Goal: Find specific page/section: Find specific page/section

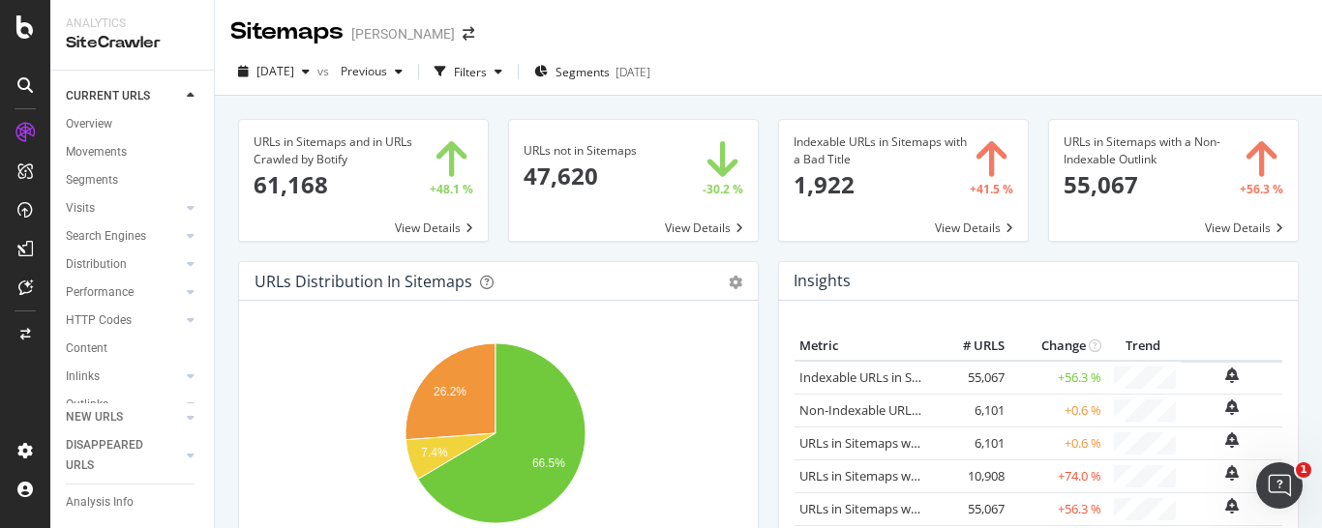
scroll to position [162, 0]
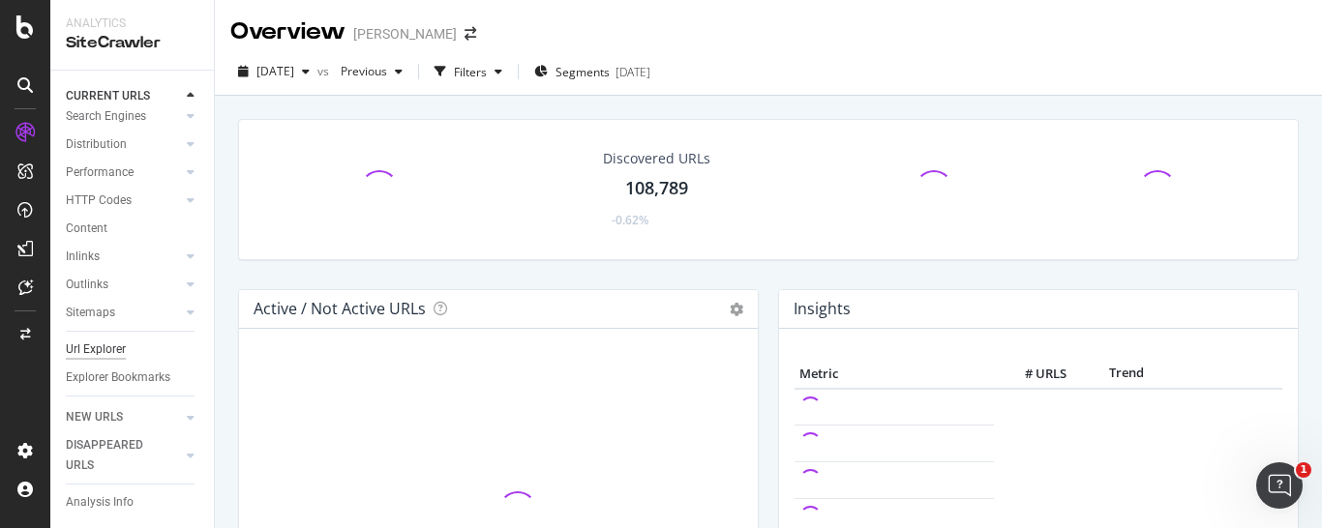
click at [106, 340] on div "Url Explorer" at bounding box center [96, 350] width 60 height 20
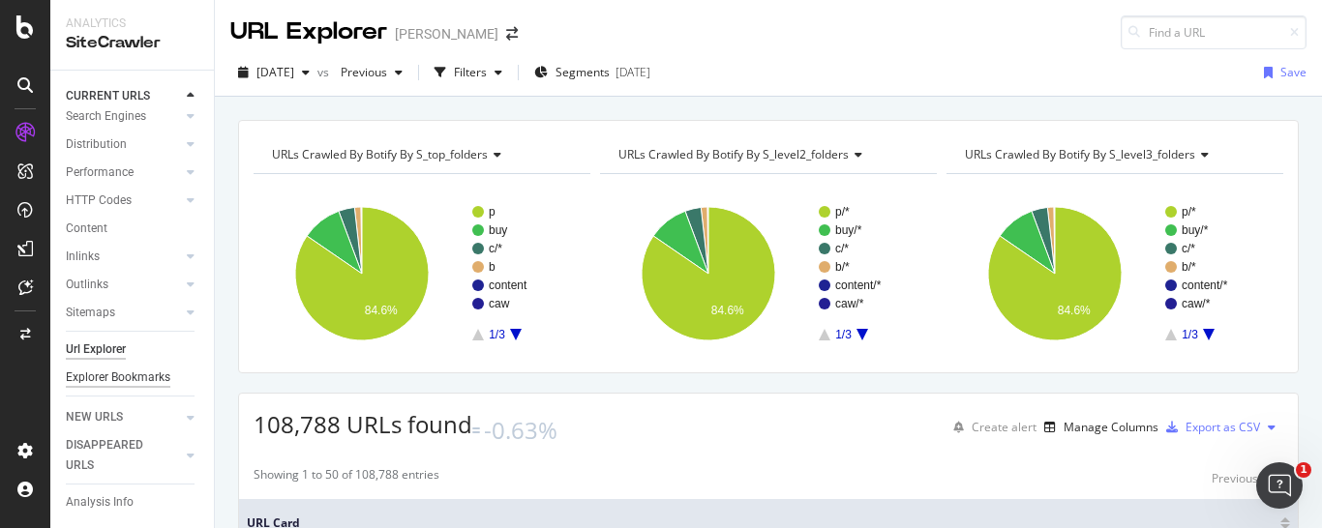
click at [87, 368] on div "Explorer Bookmarks" at bounding box center [118, 378] width 105 height 20
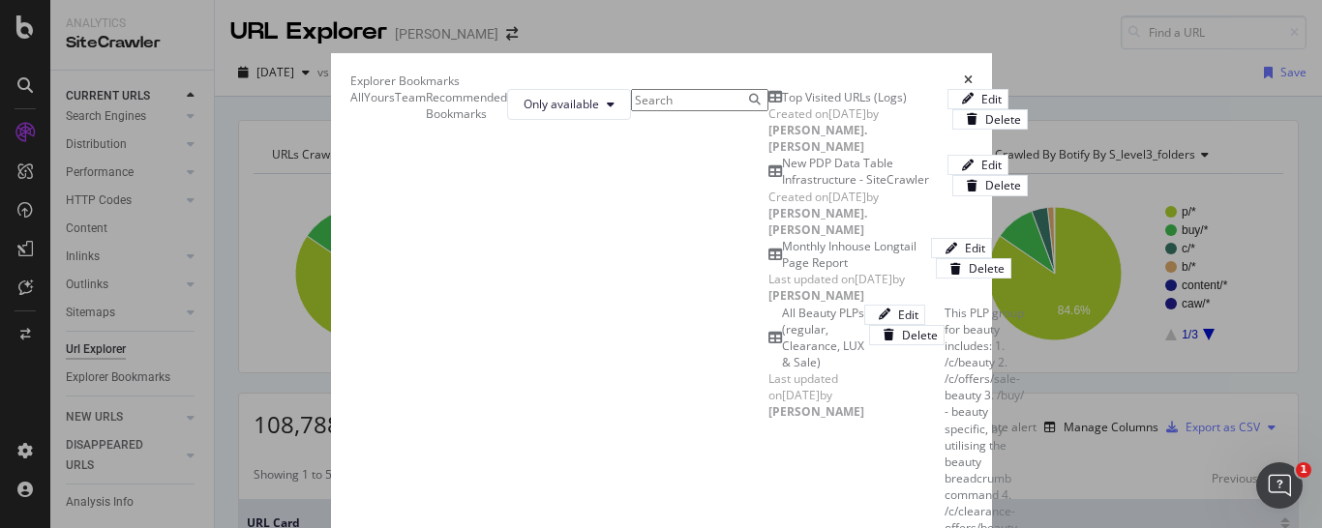
scroll to position [162, 0]
click at [364, 97] on div "Yours" at bounding box center [364, 97] width 0 height 0
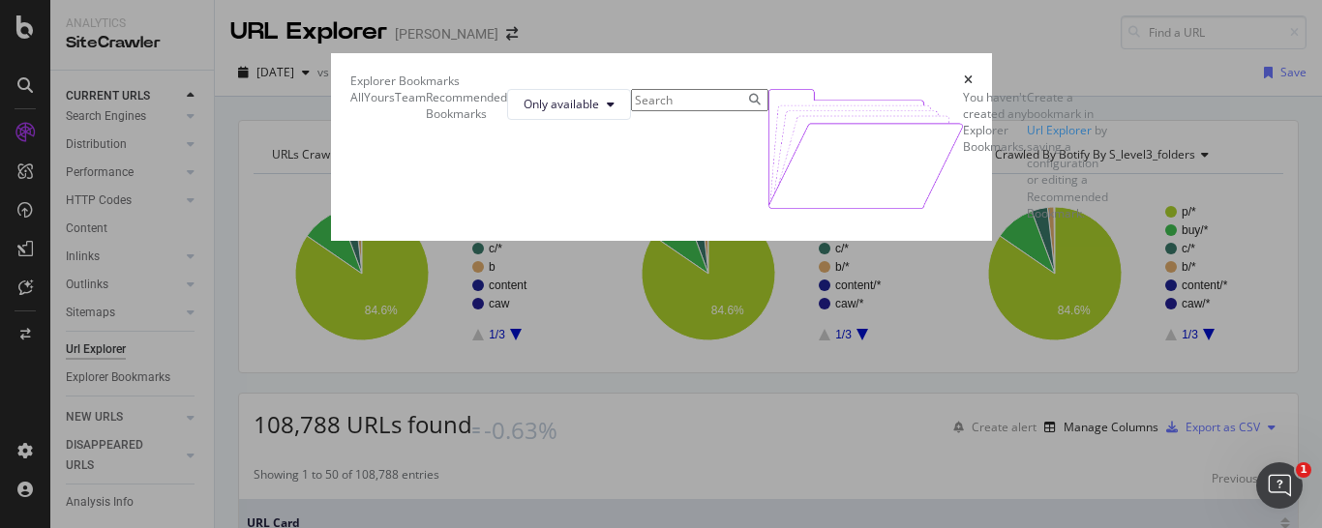
click at [350, 97] on div "All" at bounding box center [350, 97] width 0 height 0
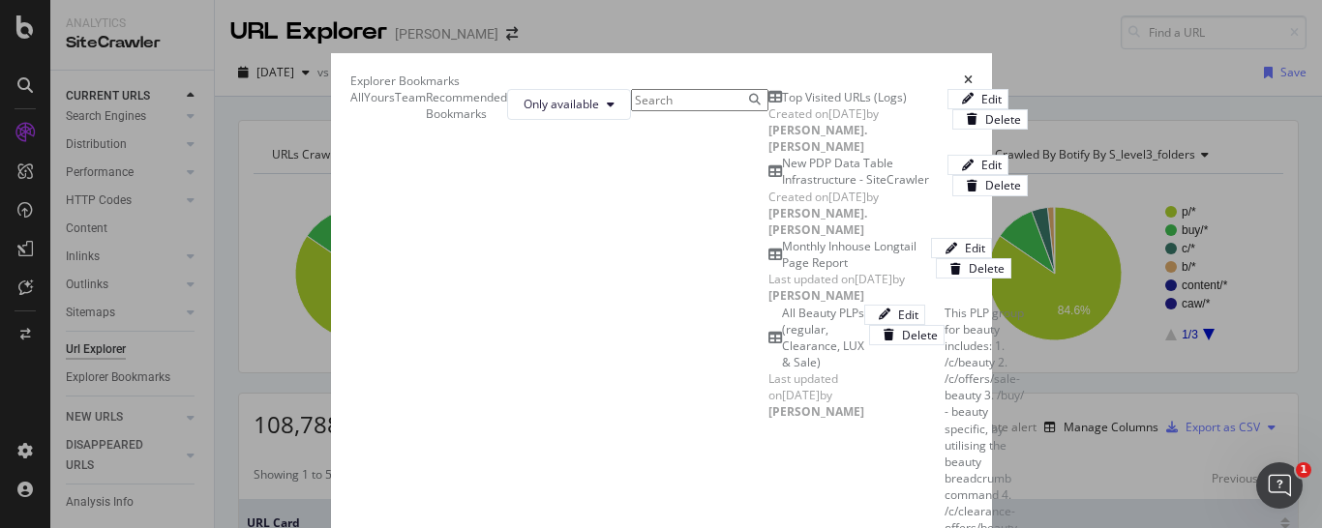
click at [395, 97] on div "Team" at bounding box center [395, 97] width 0 height 0
click at [350, 97] on div "All" at bounding box center [350, 97] width 0 height 0
click at [631, 111] on input "modal" at bounding box center [699, 100] width 137 height 22
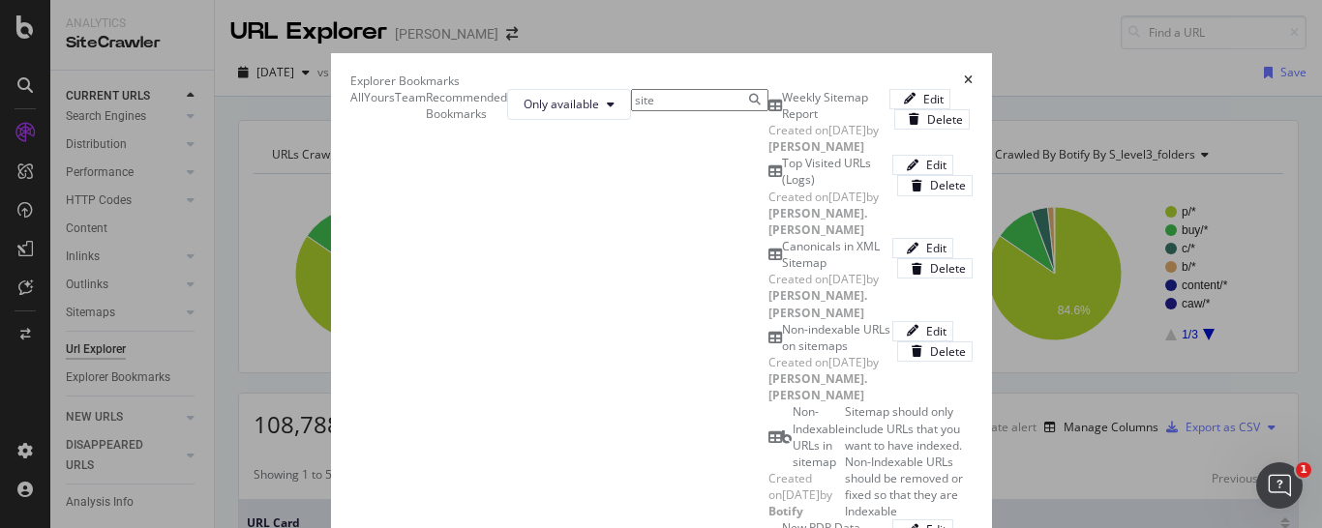
type input "site"
click at [782, 122] on div "Weekly Sitemap Report" at bounding box center [836, 105] width 108 height 33
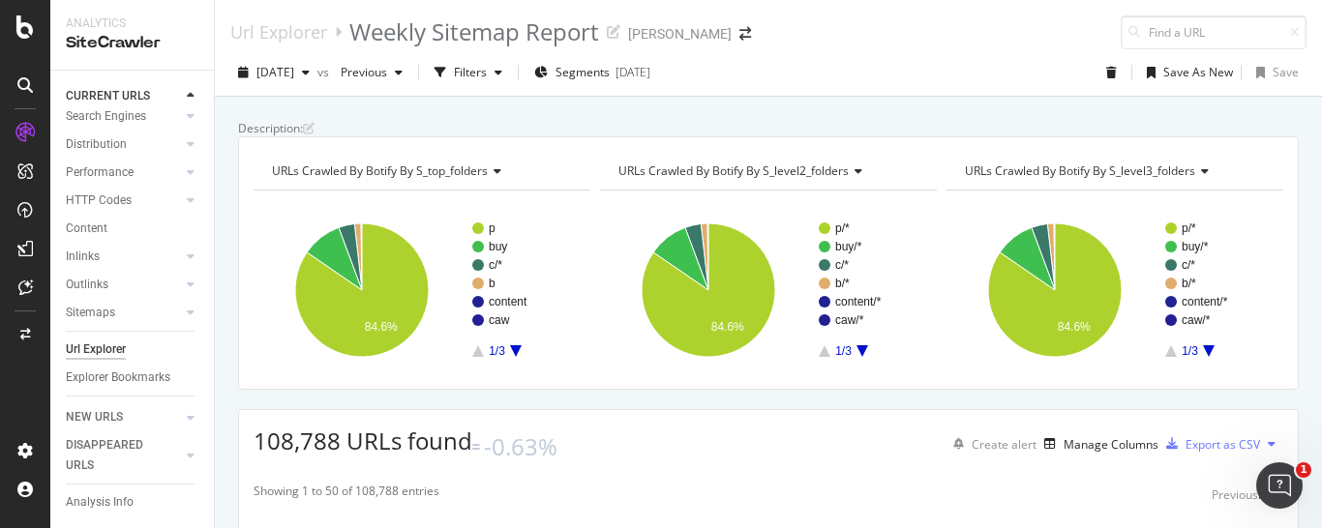
scroll to position [162, 0]
click at [317, 80] on div "[DATE]" at bounding box center [273, 72] width 87 height 29
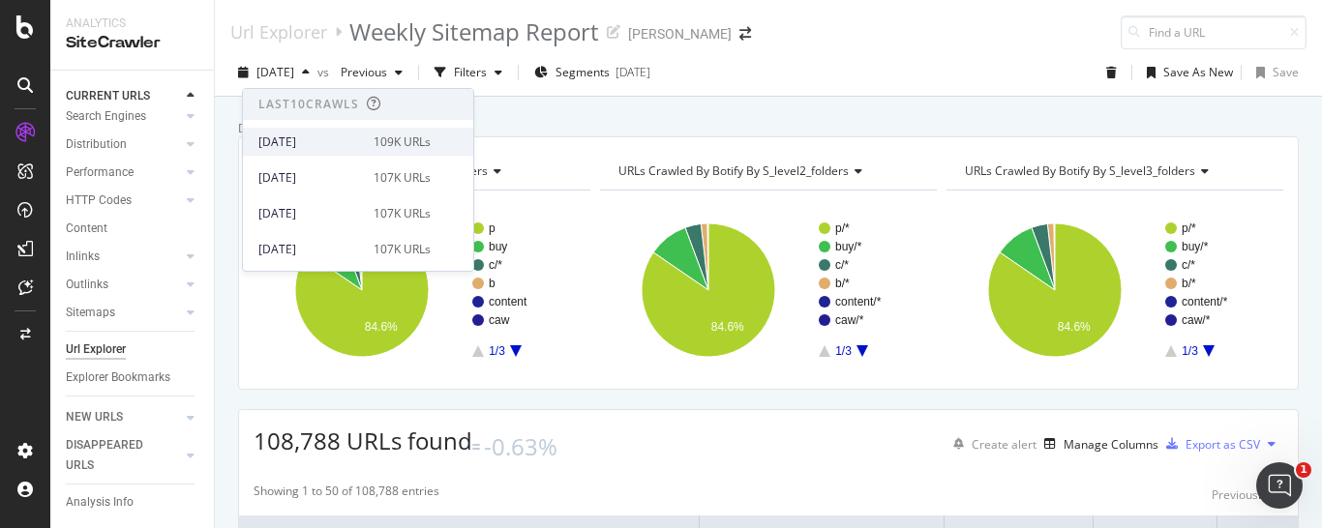
click at [374, 135] on div "109K URLs" at bounding box center [402, 142] width 57 height 17
